Goal: Obtain resource: Download file/media

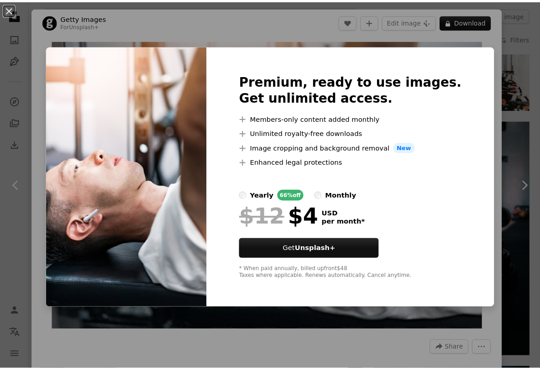
scroll to position [1639, 0]
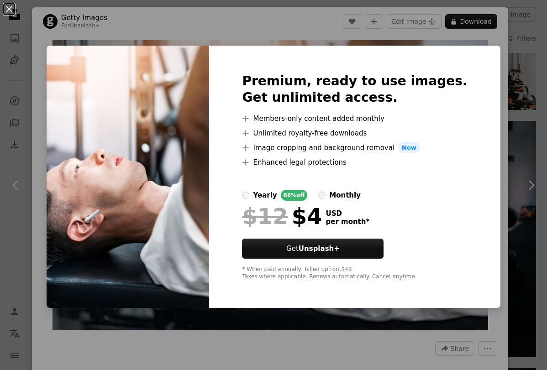
click at [484, 45] on div "An X shape Premium, ready to use images. Get unlimited access. A plus sign Memb…" at bounding box center [273, 185] width 547 height 370
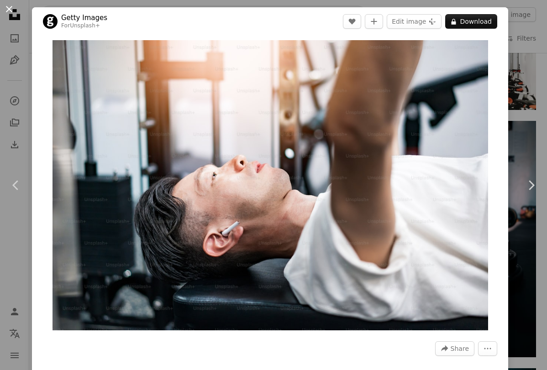
click at [12, 7] on button "An X shape" at bounding box center [9, 9] width 11 height 11
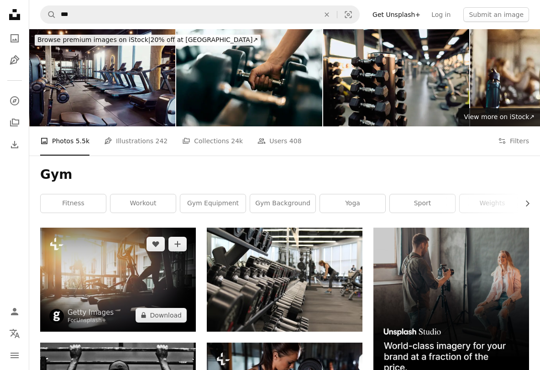
click at [107, 272] on img at bounding box center [118, 280] width 156 height 104
